Goal: Check status

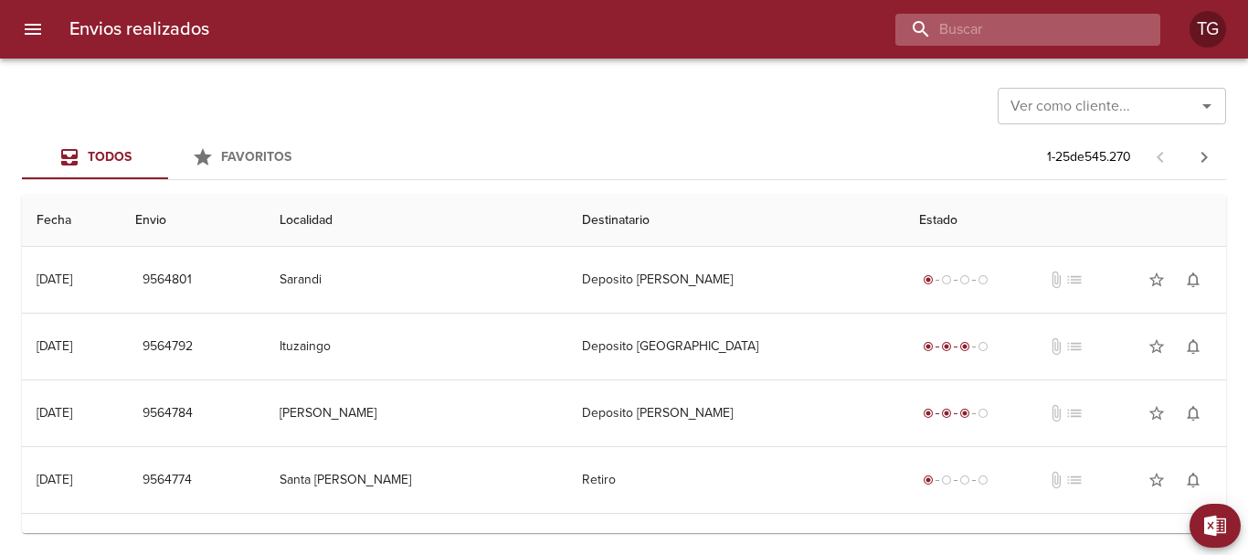
click at [1052, 29] on input "buscar" at bounding box center [1012, 30] width 234 height 32
type input "64294"
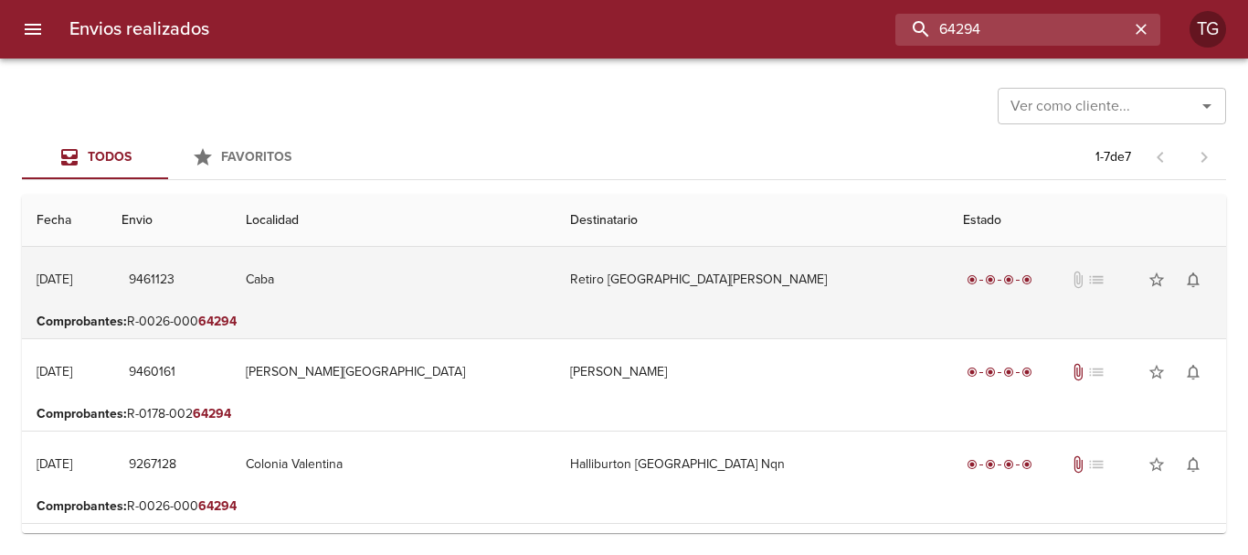
scroll to position [91, 0]
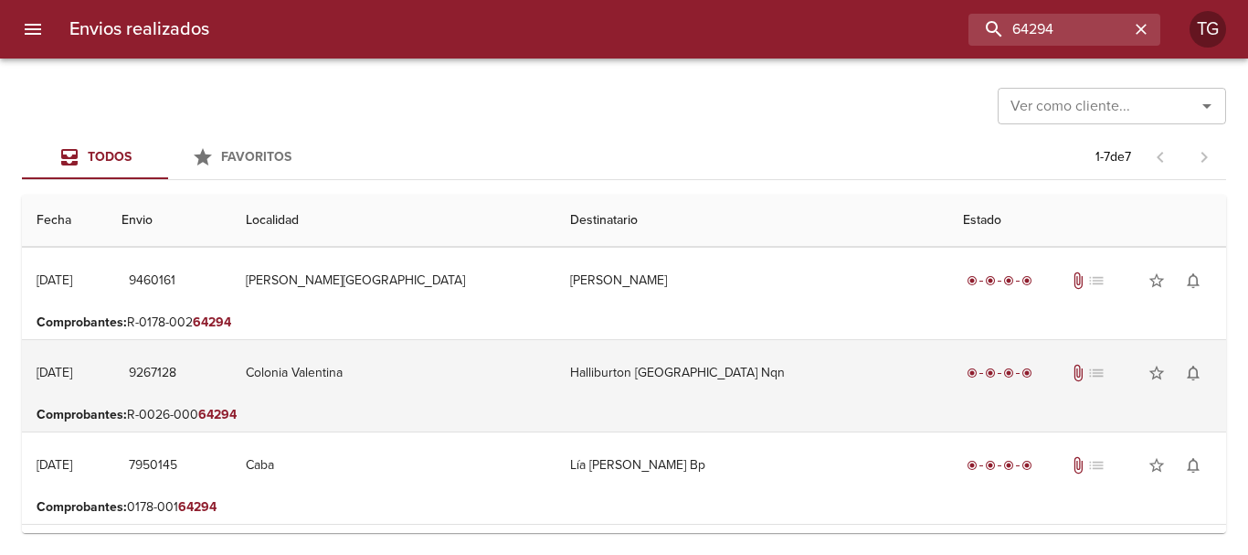
click at [701, 370] on td "Halliburton [GEOGRAPHIC_DATA] Nqn" at bounding box center [751, 373] width 393 height 66
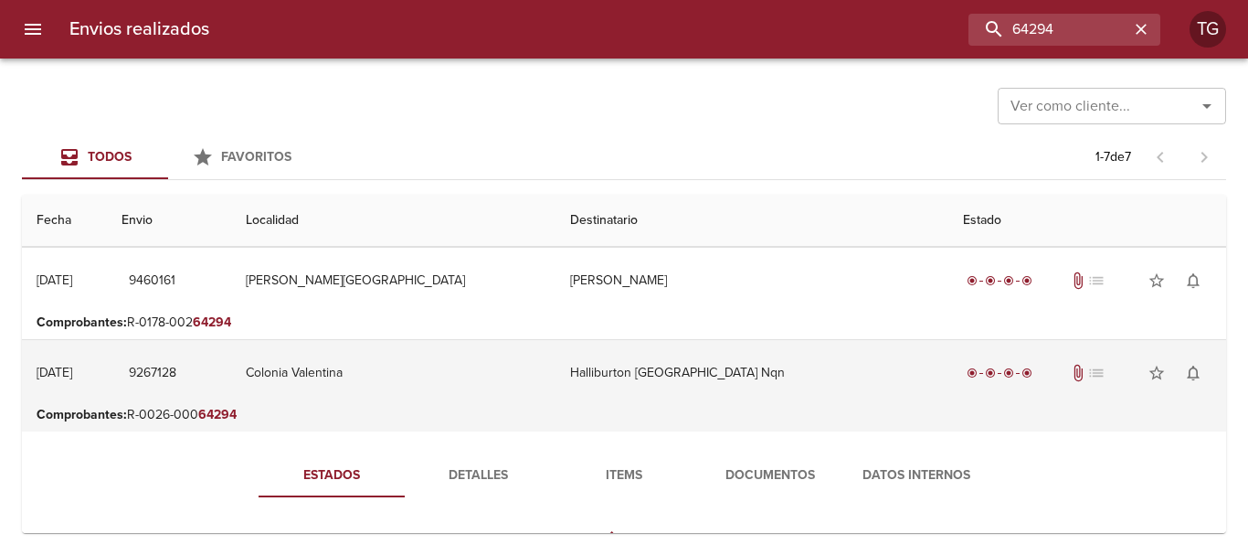
scroll to position [183, 0]
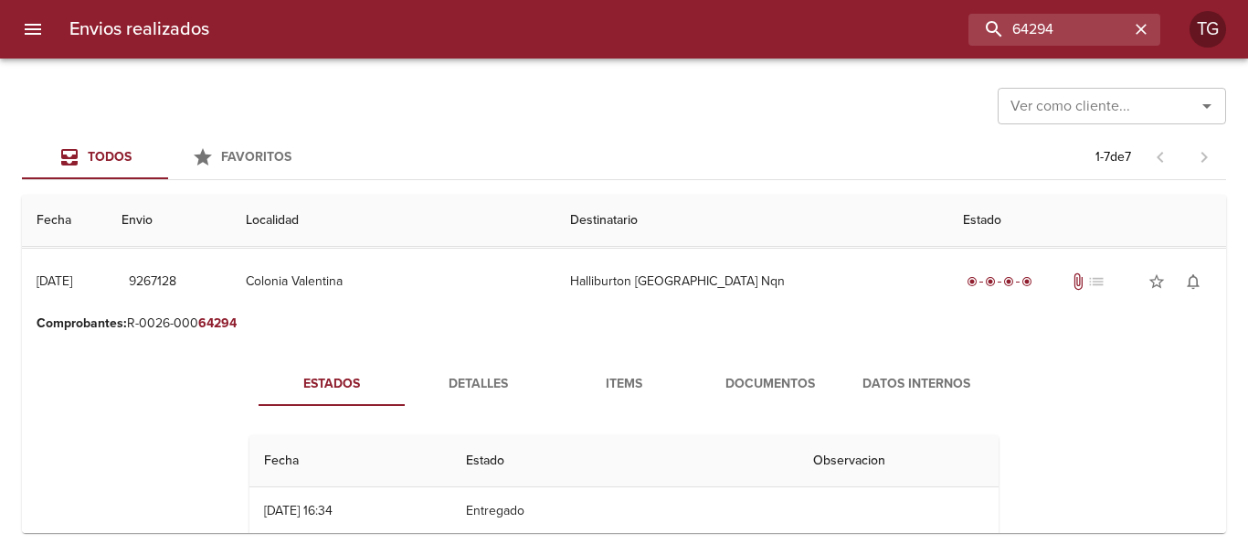
click at [770, 370] on button "Documentos" at bounding box center [770, 384] width 146 height 44
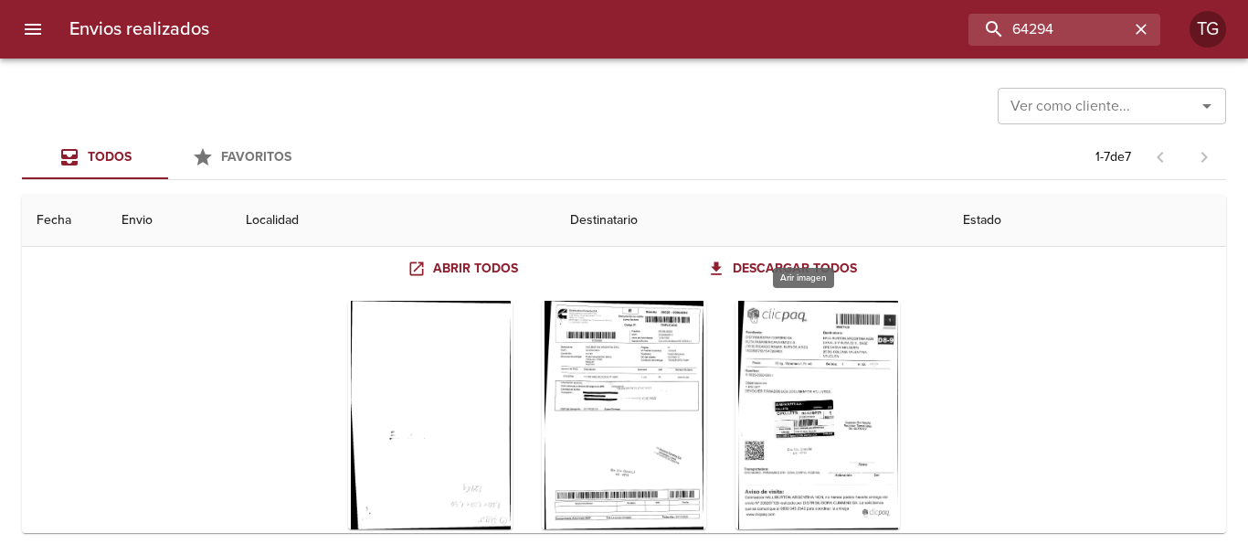
scroll to position [457, 0]
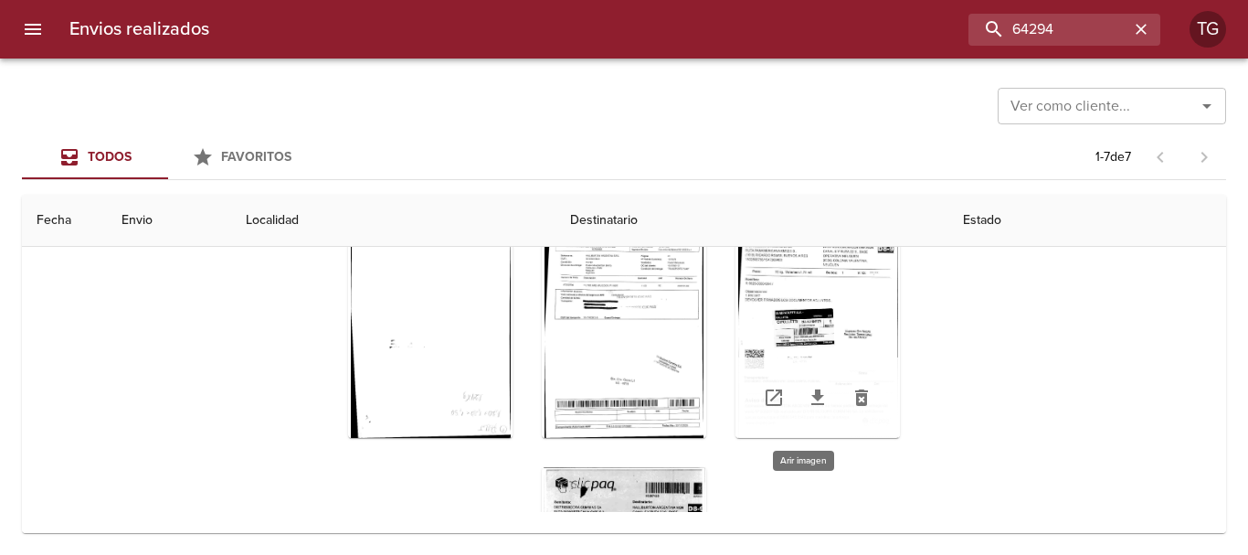
click at [789, 316] on div "Tabla de envíos del cliente" at bounding box center [817, 323] width 164 height 228
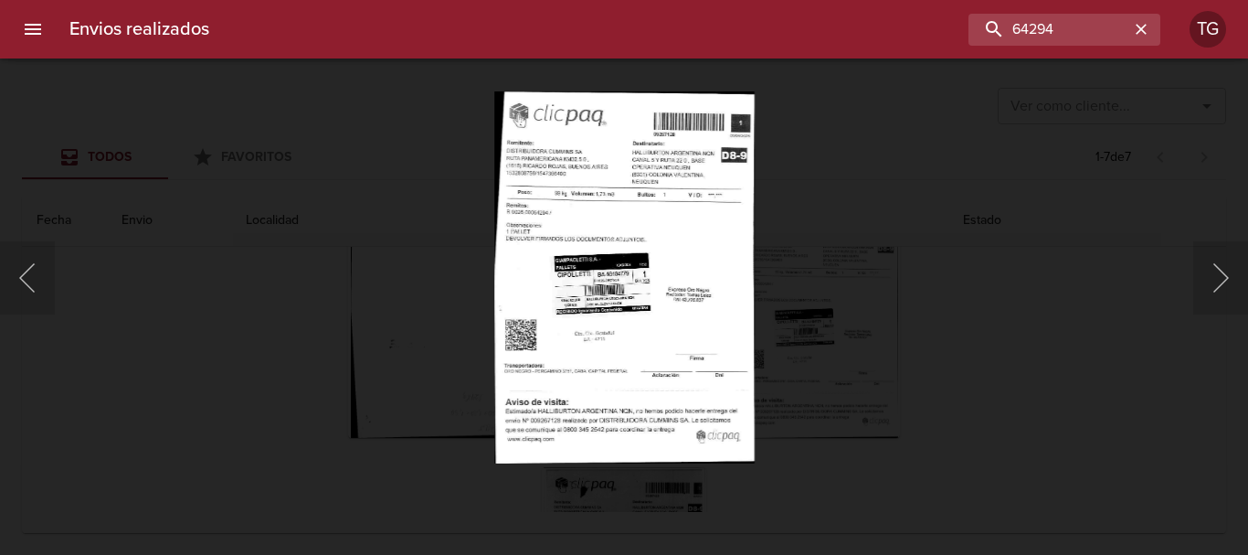
click at [847, 263] on div "Lightbox" at bounding box center [624, 277] width 1248 height 555
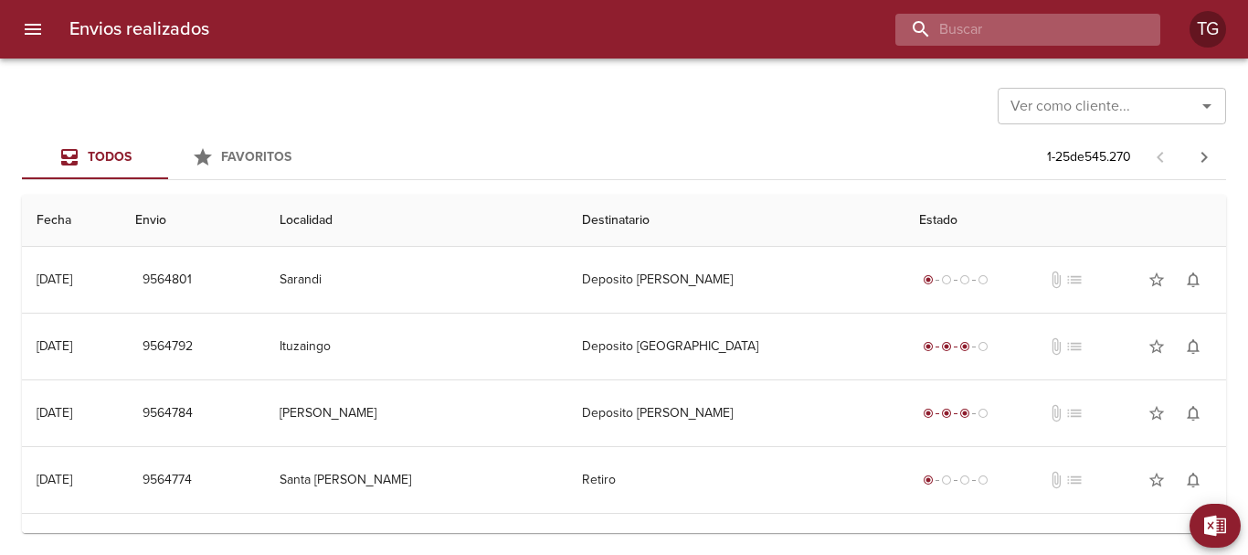
click at [1031, 31] on input "buscar" at bounding box center [1012, 30] width 234 height 32
type input "26-65141"
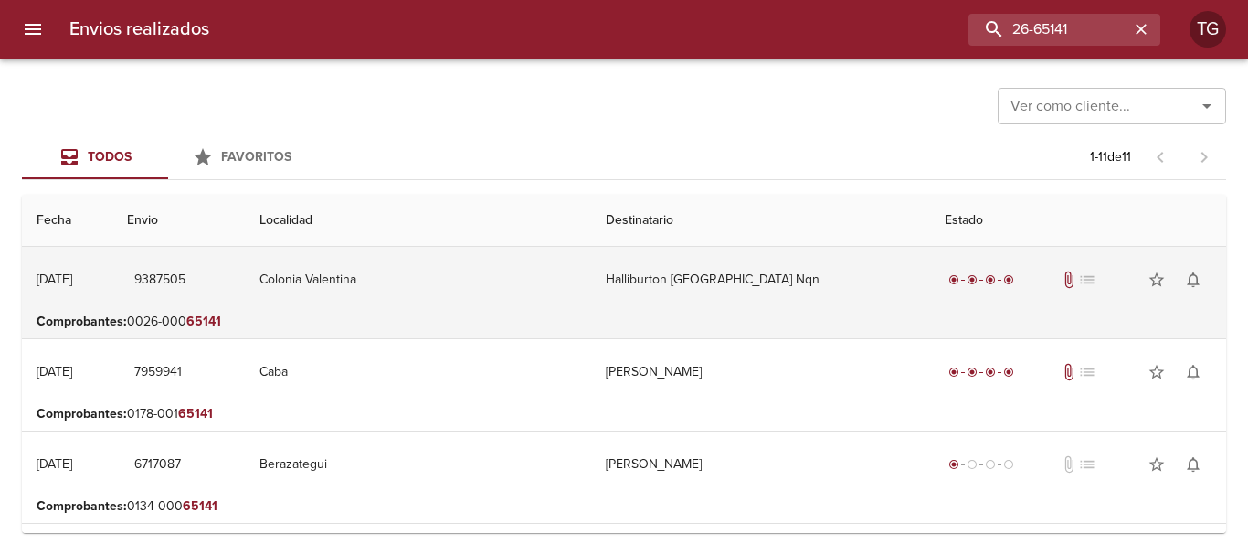
click at [510, 280] on td "Colonia Valentina" at bounding box center [418, 280] width 346 height 66
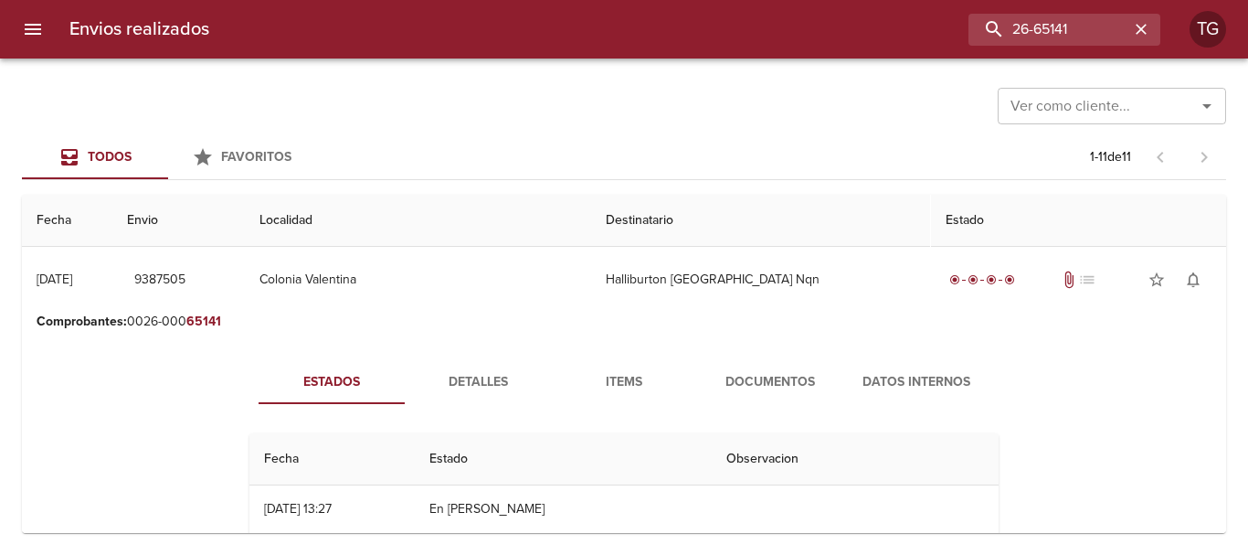
click at [753, 377] on span "Documentos" at bounding box center [770, 382] width 124 height 23
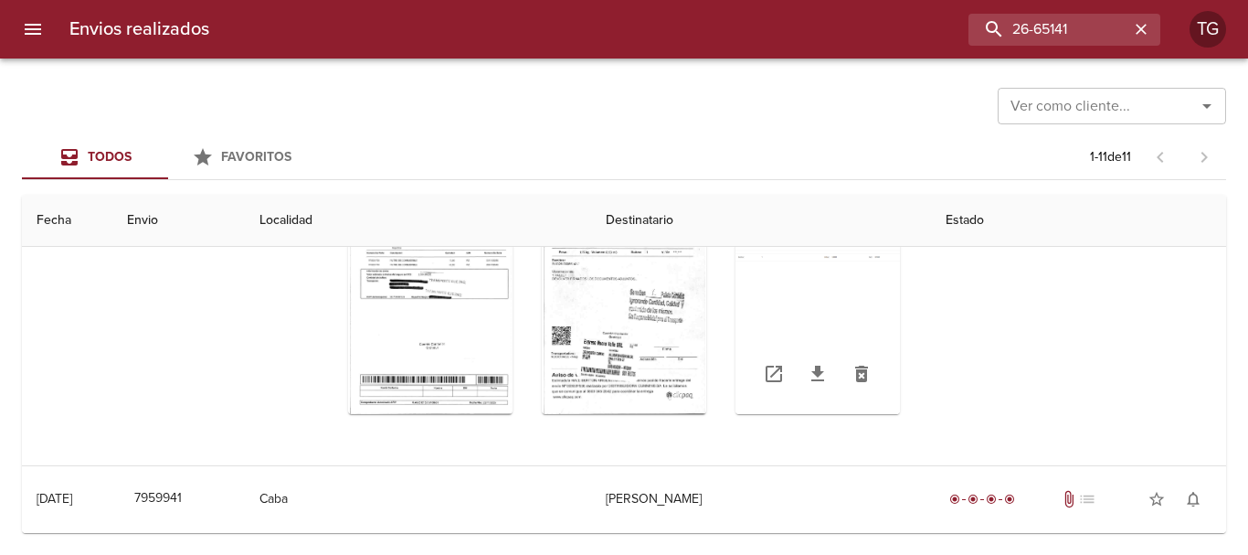
scroll to position [180, 0]
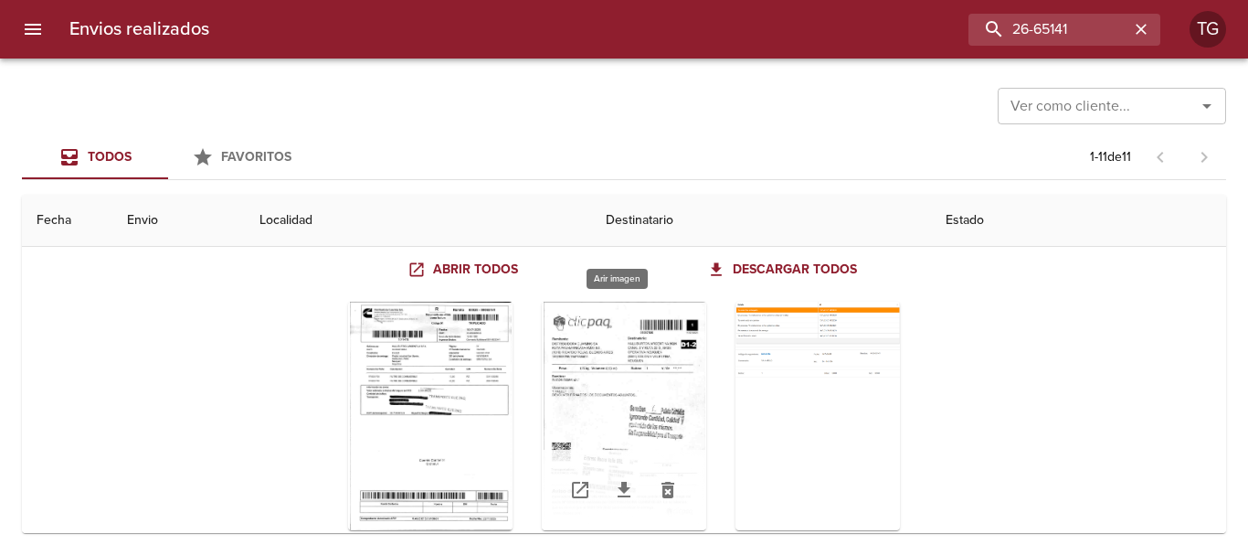
click at [658, 367] on div "Tabla de envíos del cliente" at bounding box center [624, 415] width 164 height 228
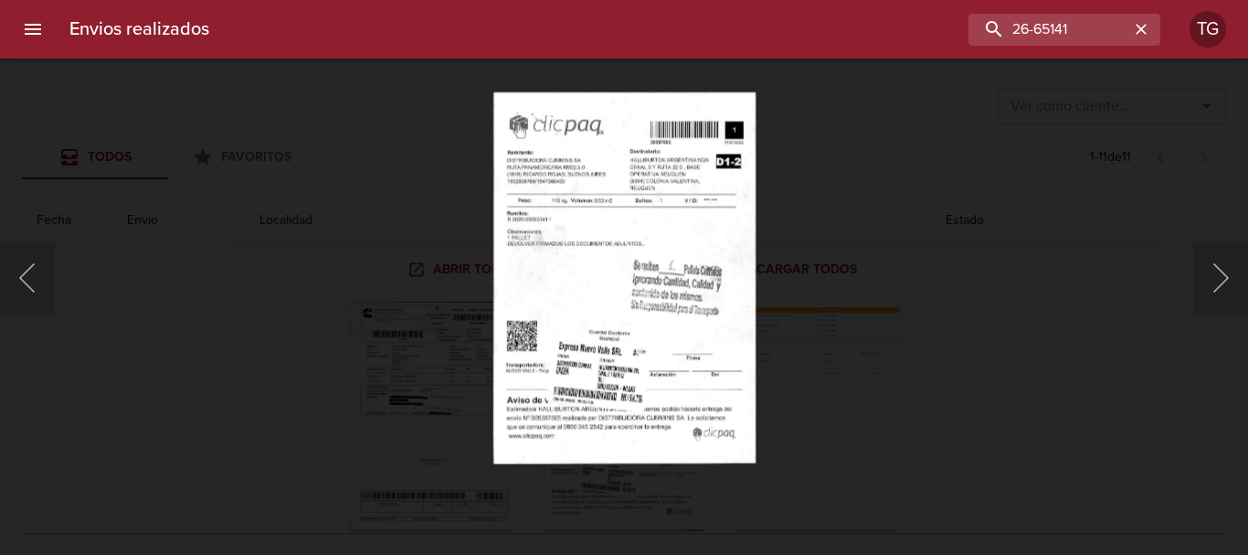
click at [906, 353] on div "Lightbox" at bounding box center [624, 277] width 1248 height 555
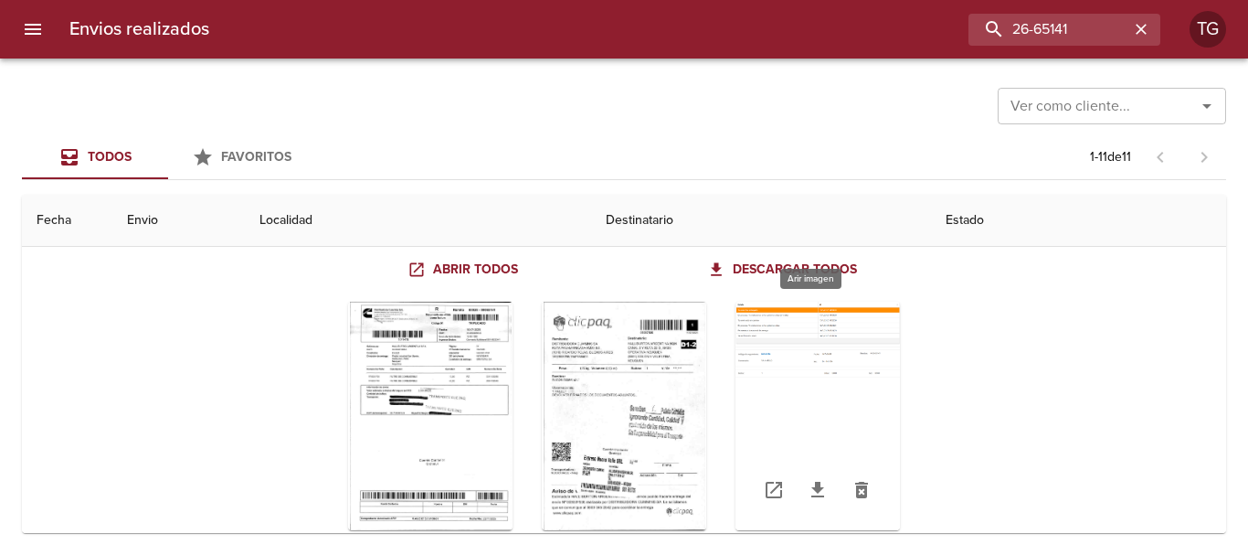
click at [818, 344] on div "Tabla de envíos del cliente" at bounding box center [817, 415] width 164 height 228
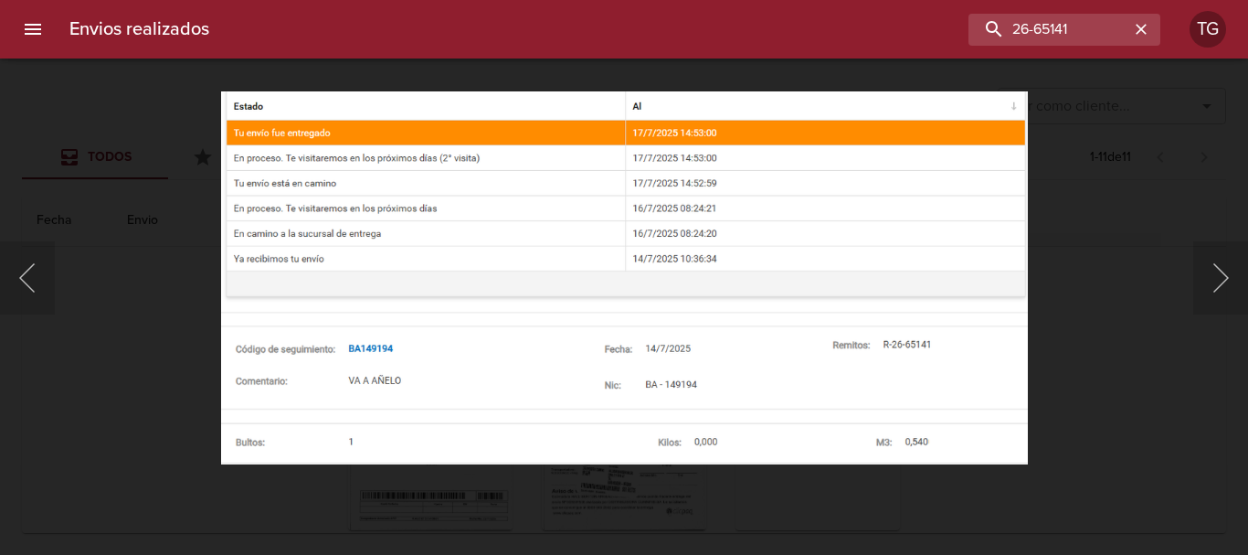
click at [143, 293] on div "Lightbox" at bounding box center [624, 277] width 1248 height 555
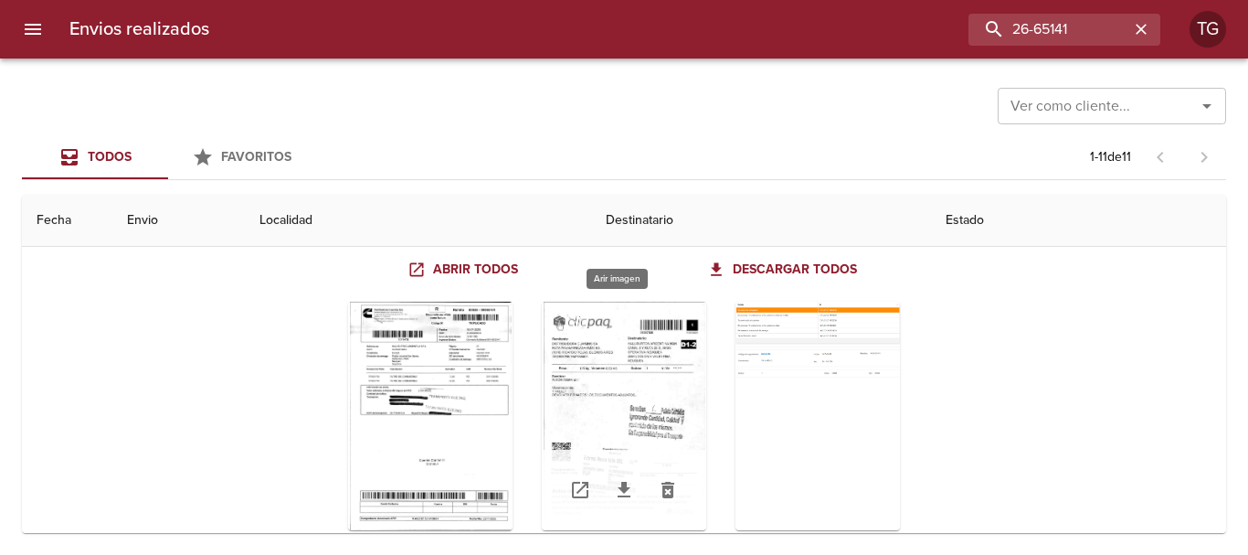
click at [632, 347] on div "Tabla de envíos del cliente" at bounding box center [624, 415] width 164 height 228
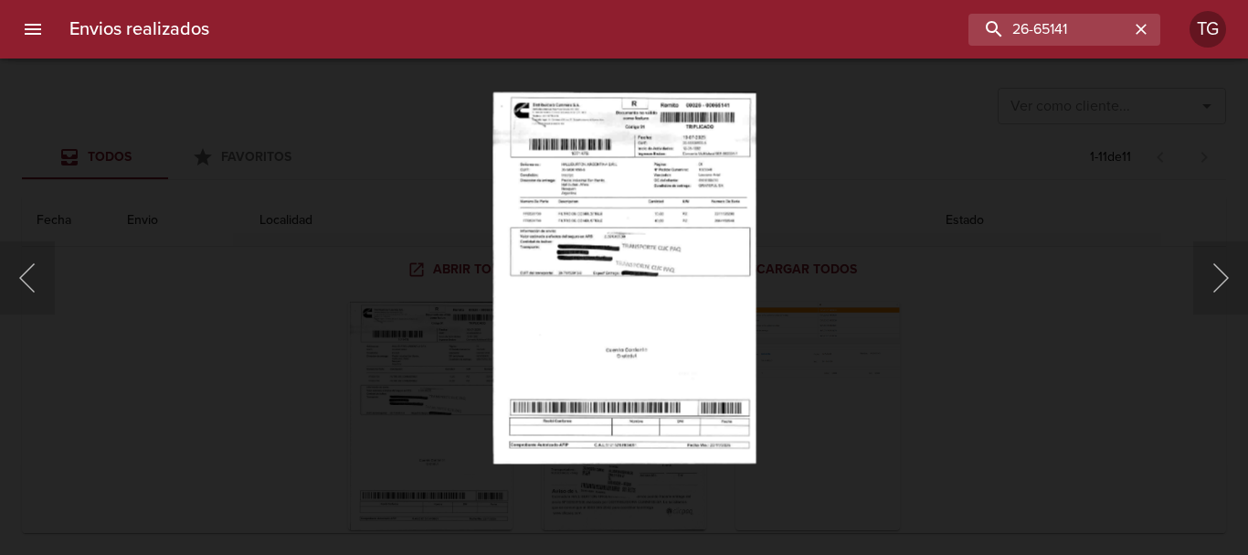
drag, startPoint x: 904, startPoint y: 266, endPoint x: 892, endPoint y: 237, distance: 31.9
click at [903, 265] on div "Lightbox" at bounding box center [624, 277] width 1248 height 555
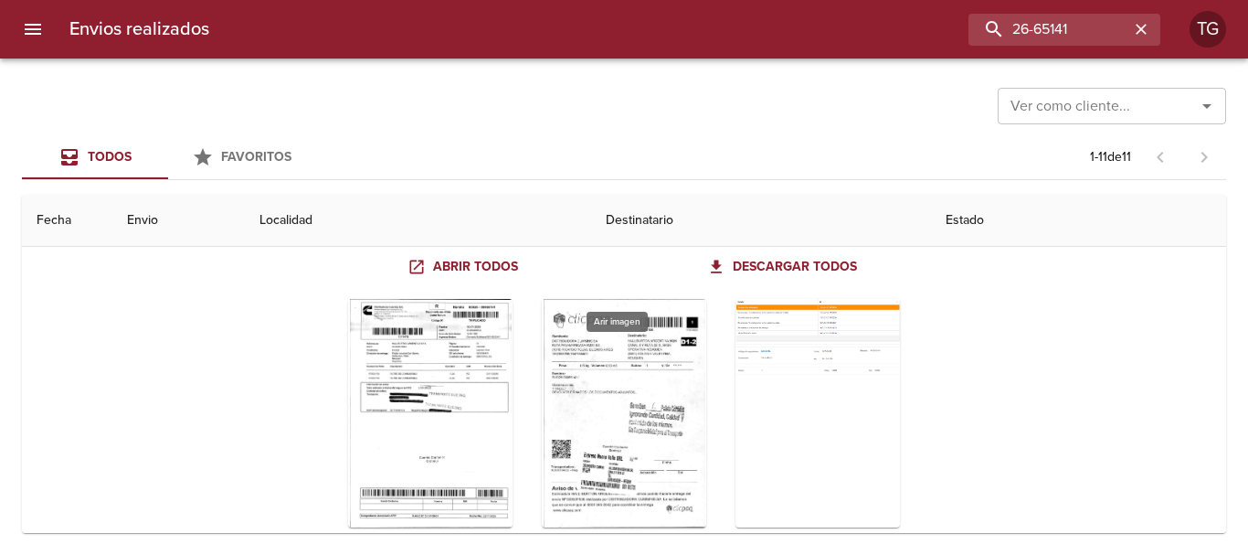
scroll to position [0, 0]
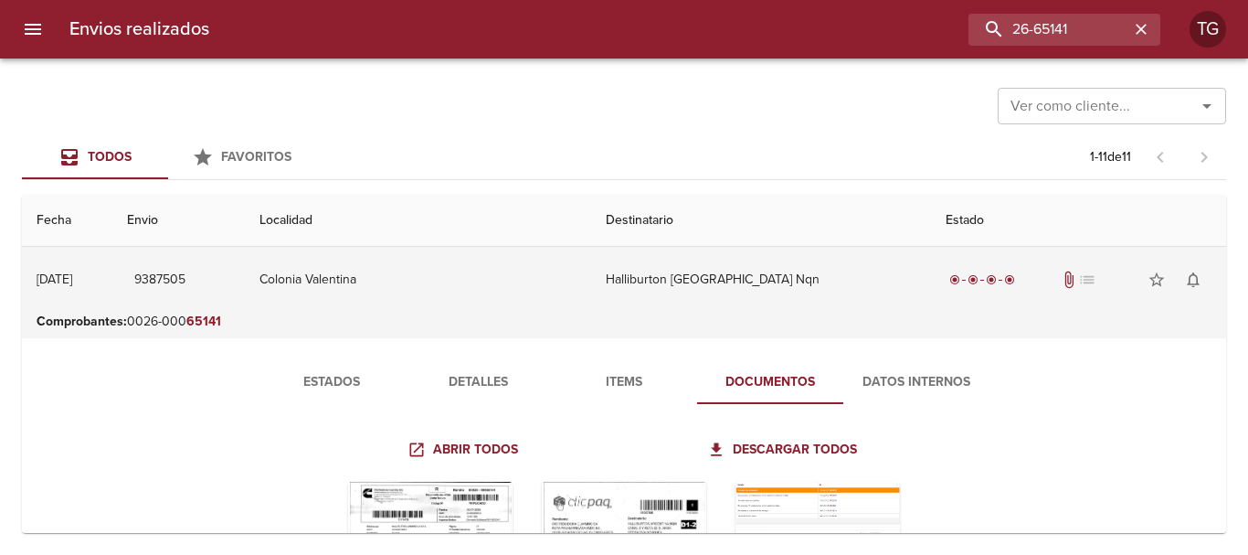
drag, startPoint x: 190, startPoint y: 278, endPoint x: 300, endPoint y: 289, distance: 110.2
click at [245, 289] on td "9387505" at bounding box center [178, 280] width 132 height 66
